Goal: Task Accomplishment & Management: Manage account settings

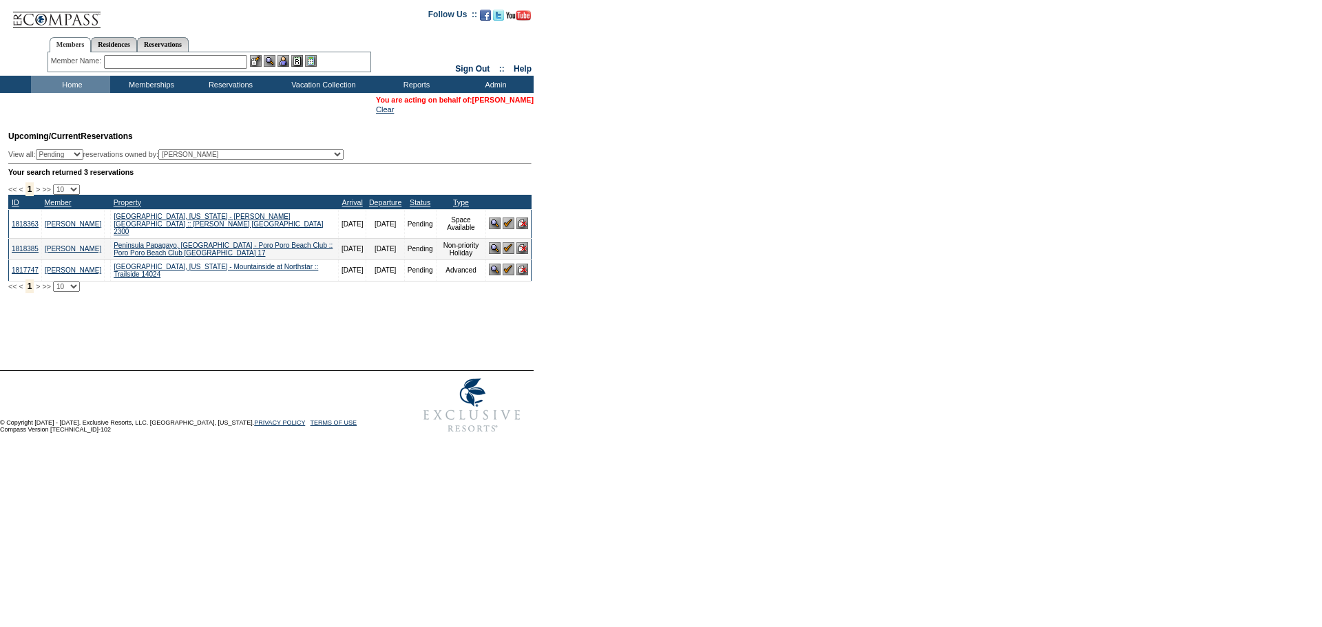
click at [506, 96] on link "[PERSON_NAME]" at bounding box center [502, 100] width 61 height 8
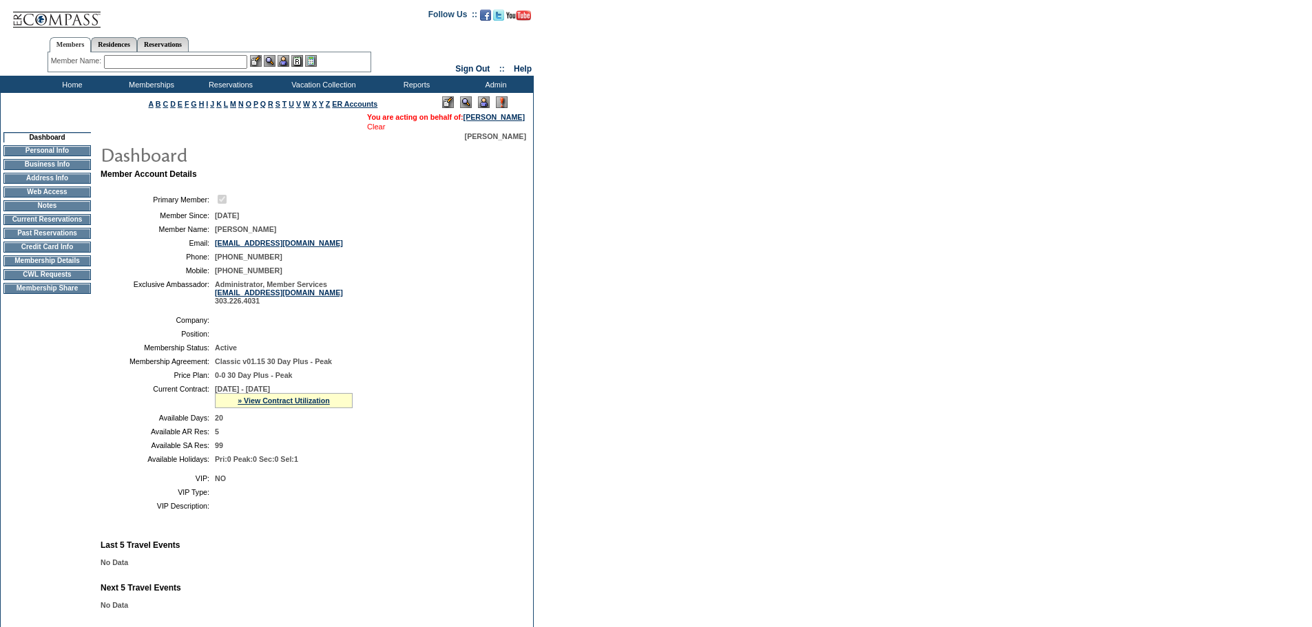
click at [367, 127] on link "Clear" at bounding box center [376, 127] width 18 height 8
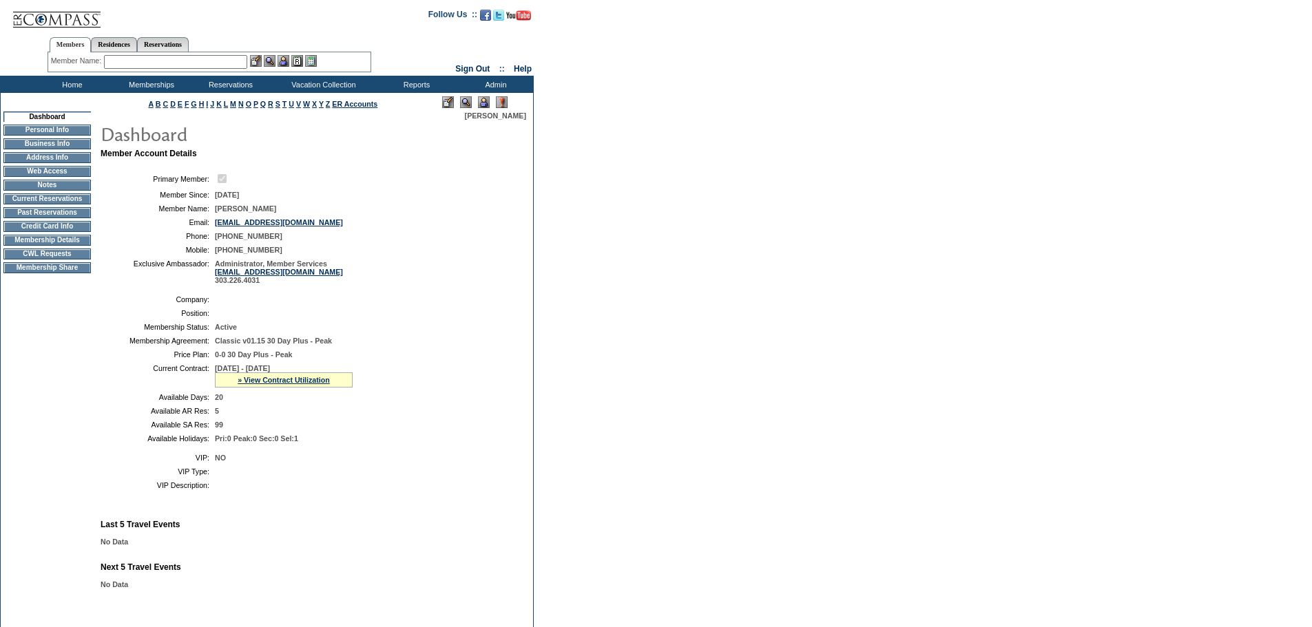
click at [67, 80] on td "Home" at bounding box center [70, 84] width 79 height 17
